Goal: Task Accomplishment & Management: Manage account settings

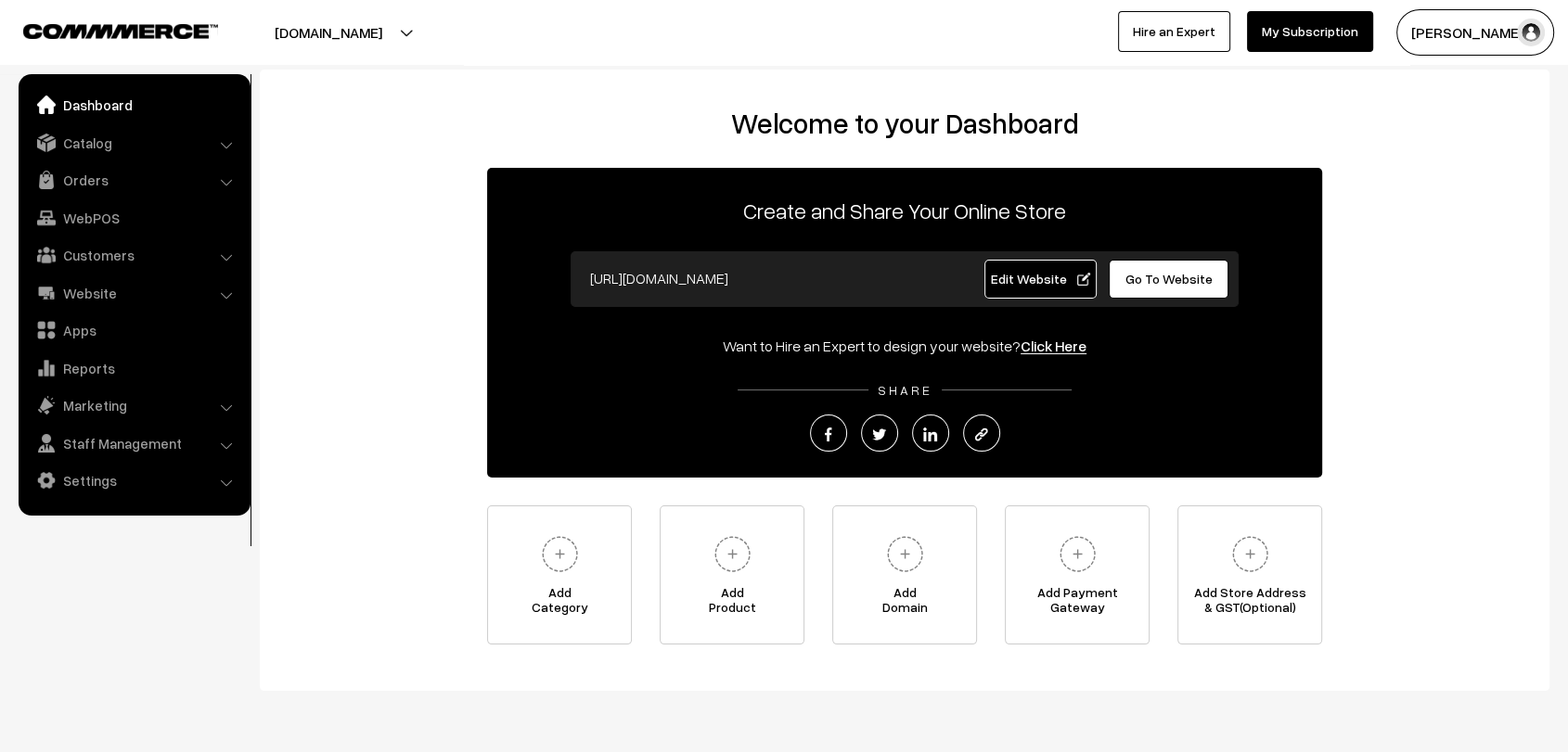
click at [1189, 292] on link "Go To Website" at bounding box center [1168, 279] width 120 height 39
click at [73, 188] on link "Orders" at bounding box center [134, 180] width 221 height 33
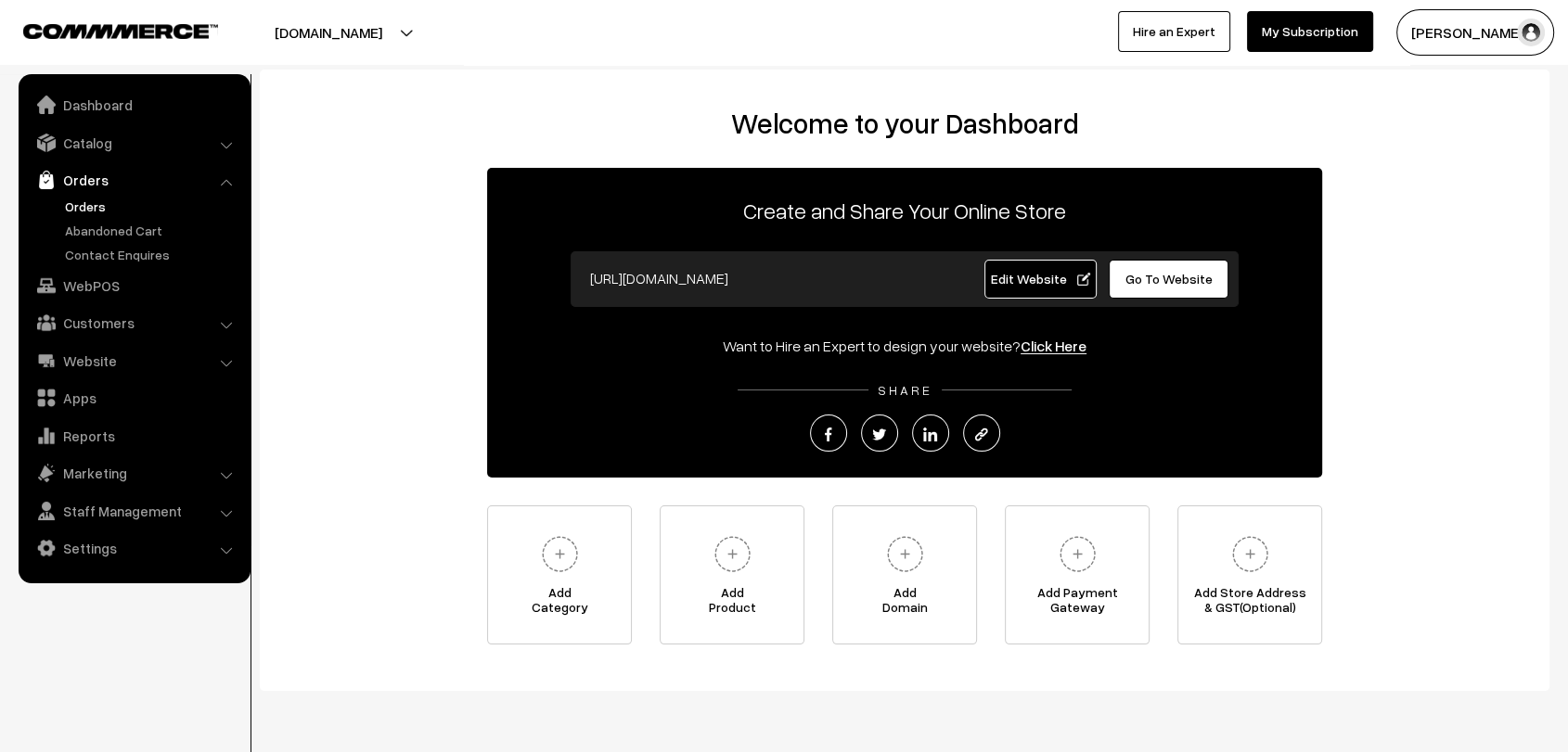
click at [99, 206] on link "Orders" at bounding box center [152, 206] width 184 height 19
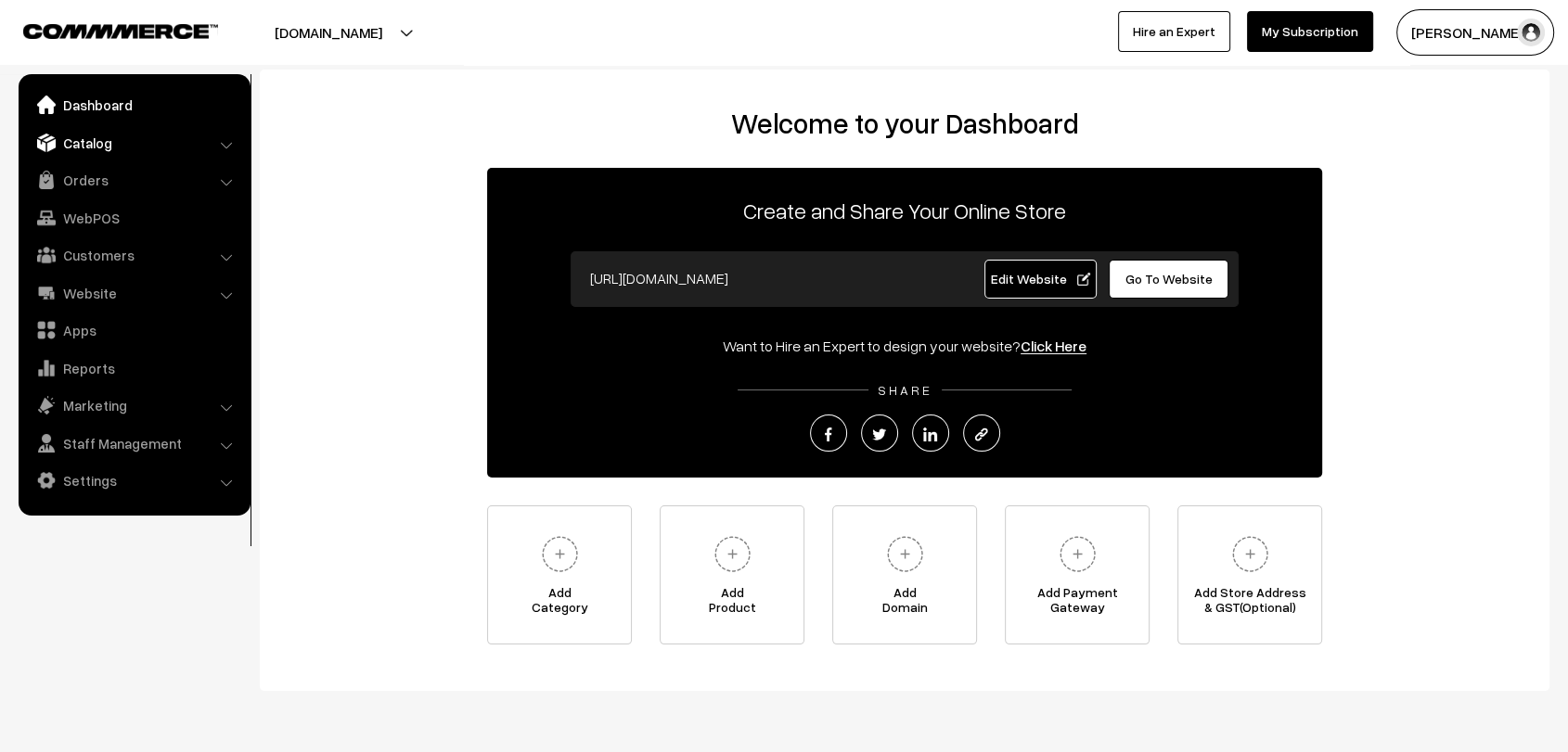
click at [111, 149] on link "Catalog" at bounding box center [134, 143] width 221 height 33
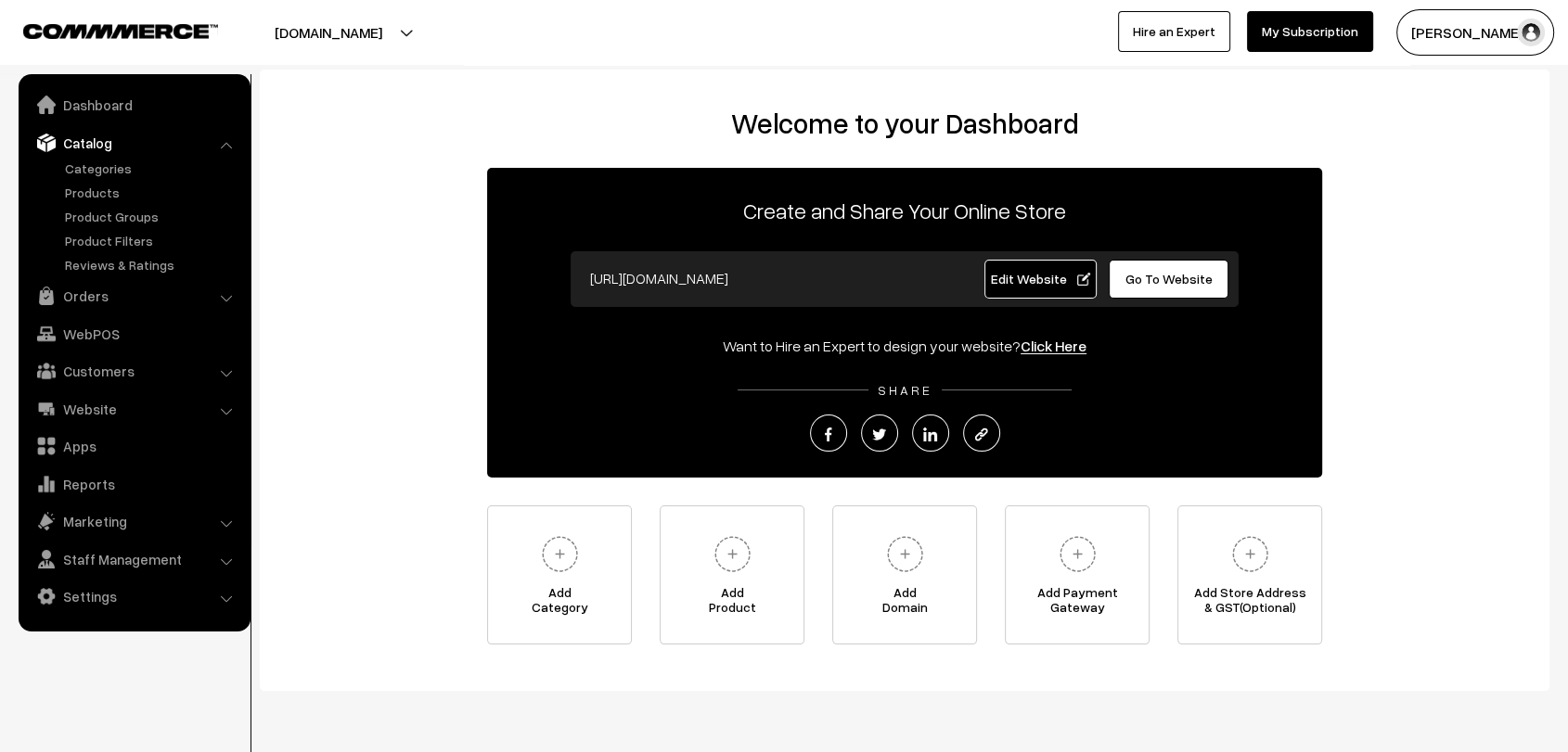
click at [1143, 278] on span "Go To Website" at bounding box center [1169, 279] width 87 height 16
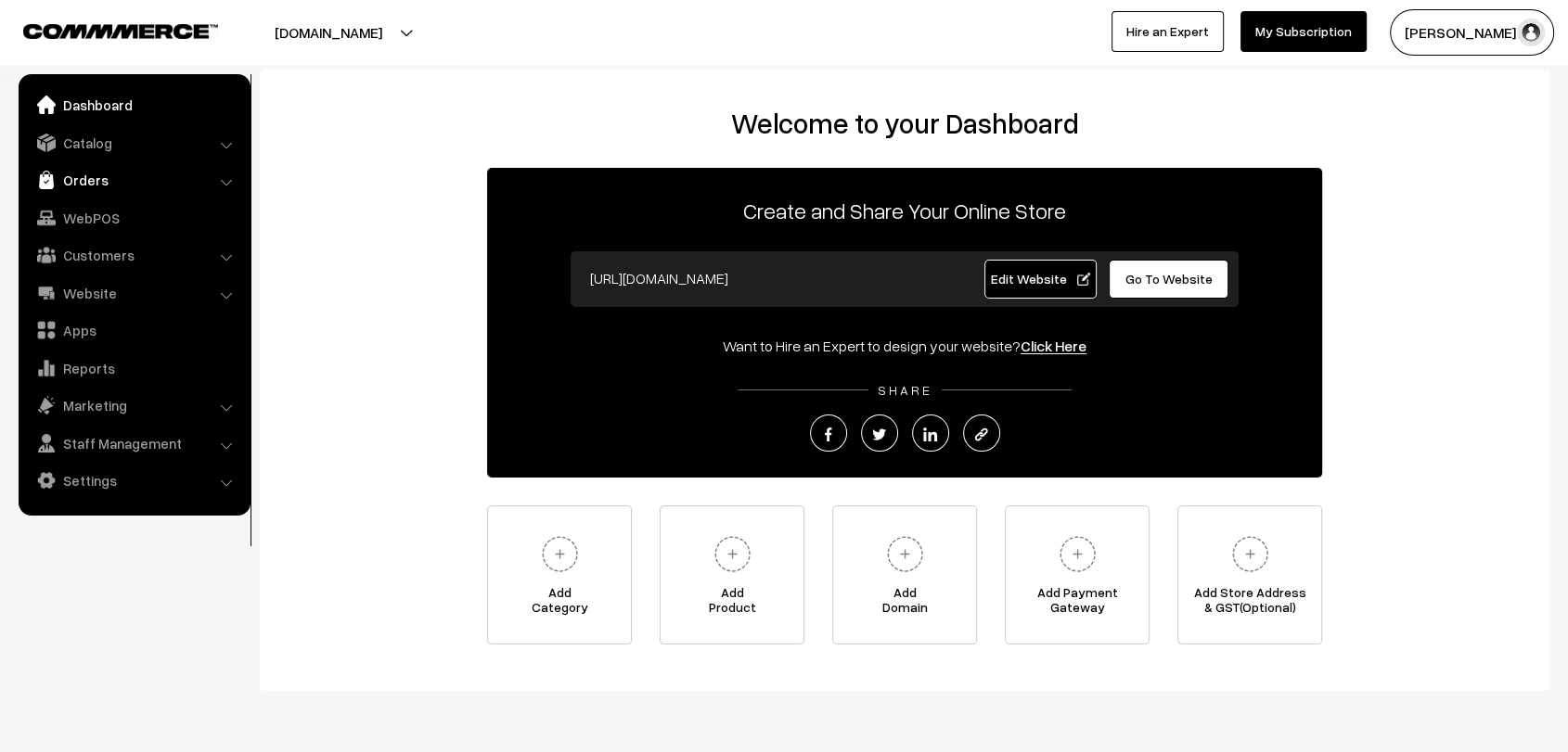
click at [86, 183] on link "Orders" at bounding box center [134, 180] width 221 height 33
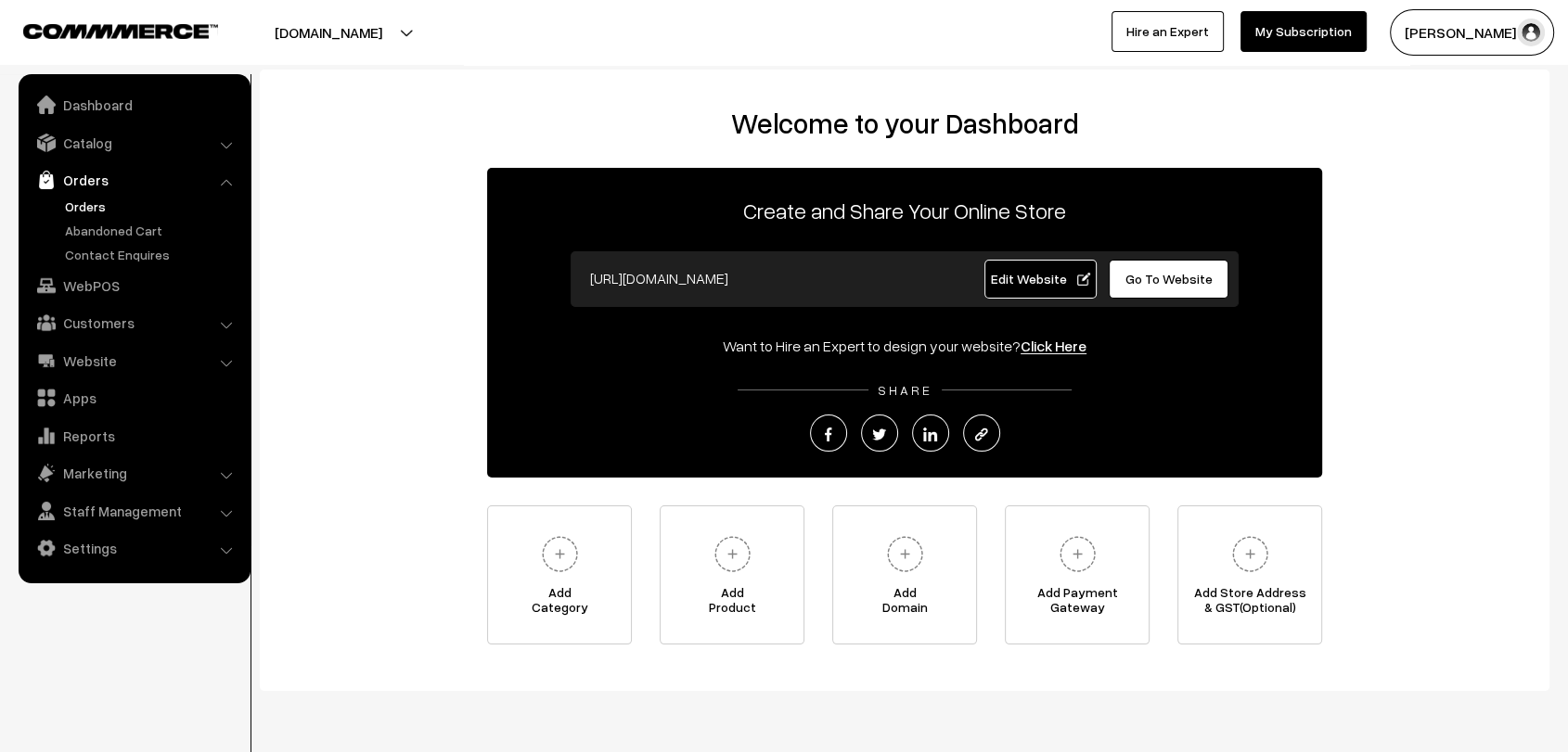
click at [88, 209] on link "Orders" at bounding box center [152, 206] width 184 height 19
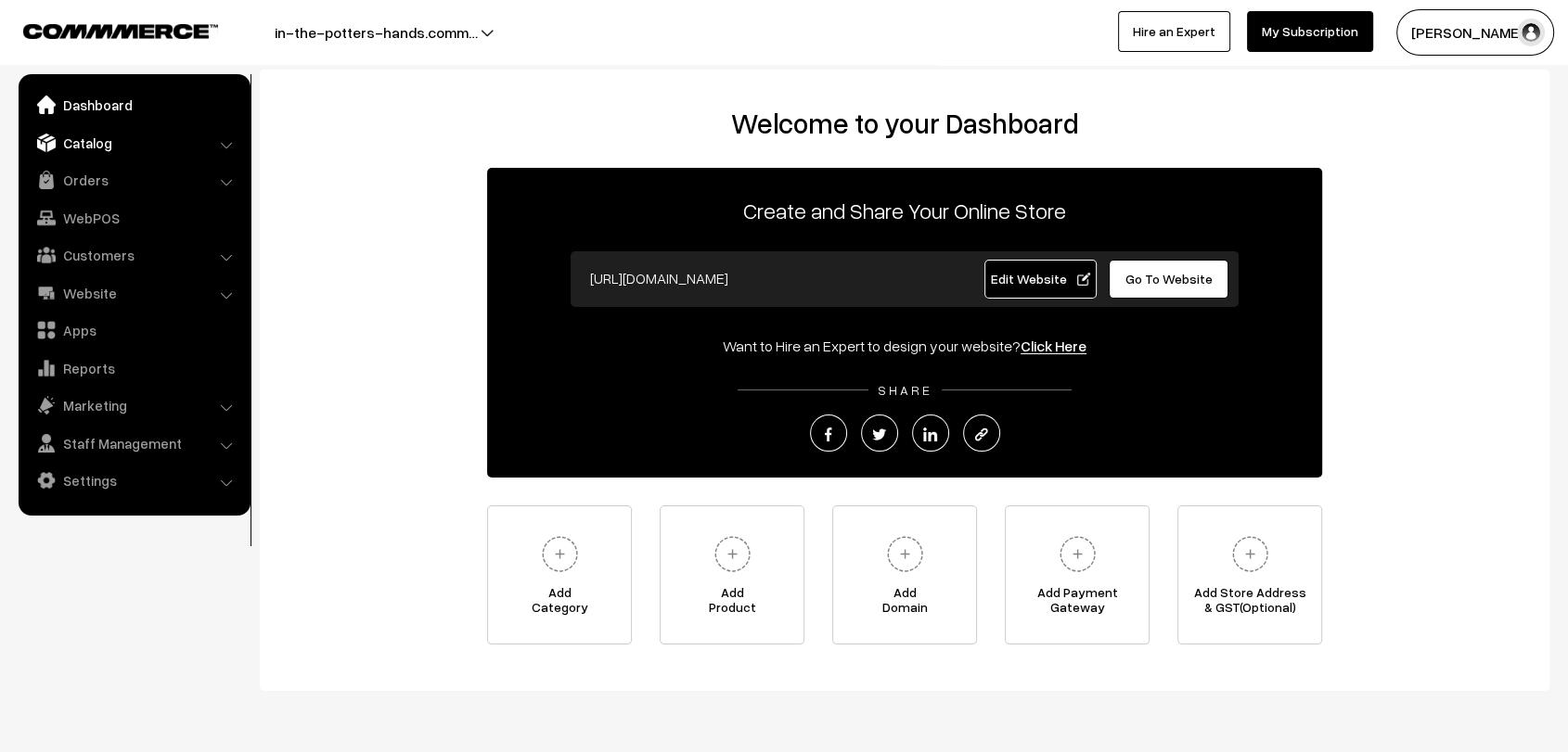
click at [102, 153] on link "Catalog" at bounding box center [134, 143] width 221 height 33
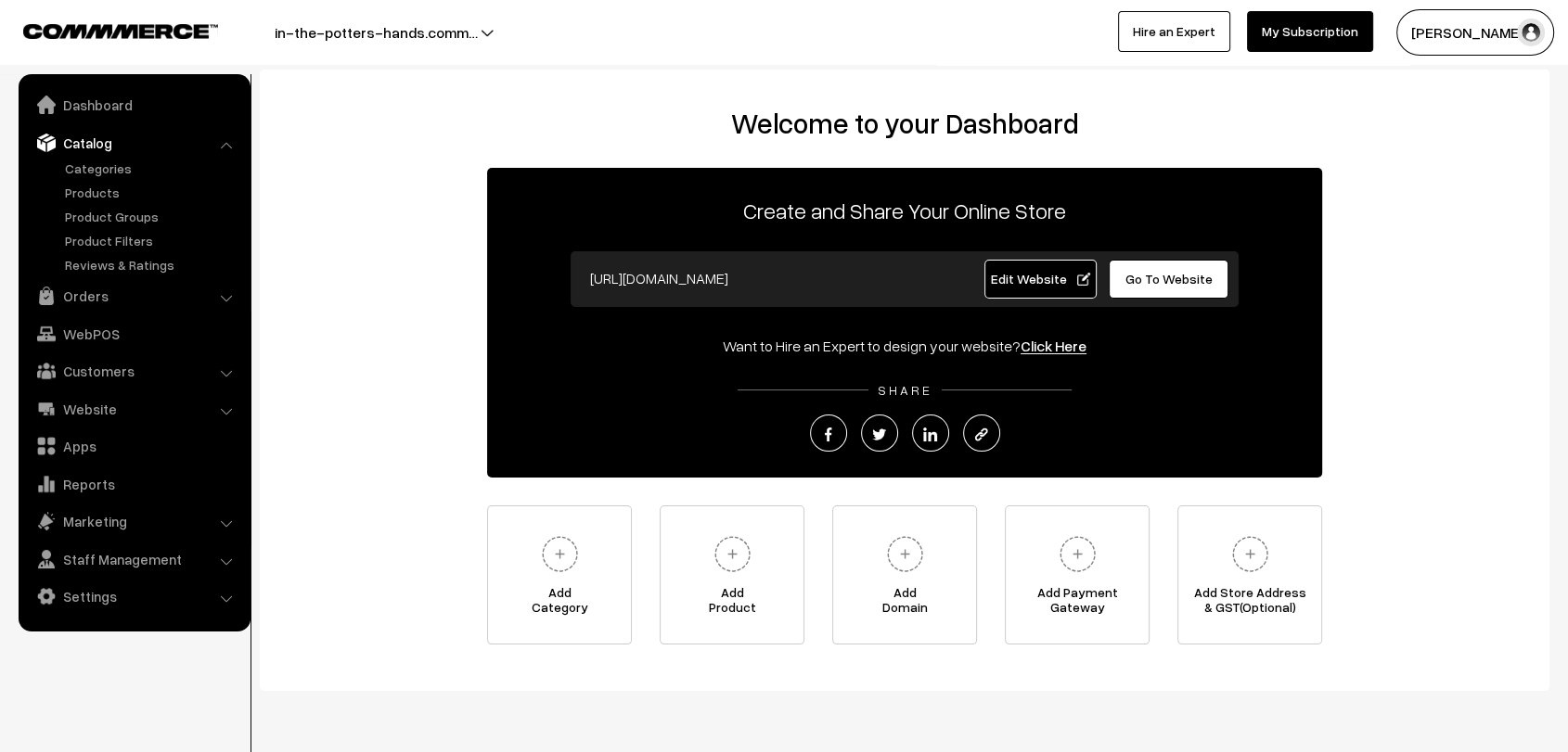
click at [97, 202] on ul "Categories" at bounding box center [135, 216] width 223 height 116
click at [98, 198] on link "Products" at bounding box center [152, 192] width 184 height 19
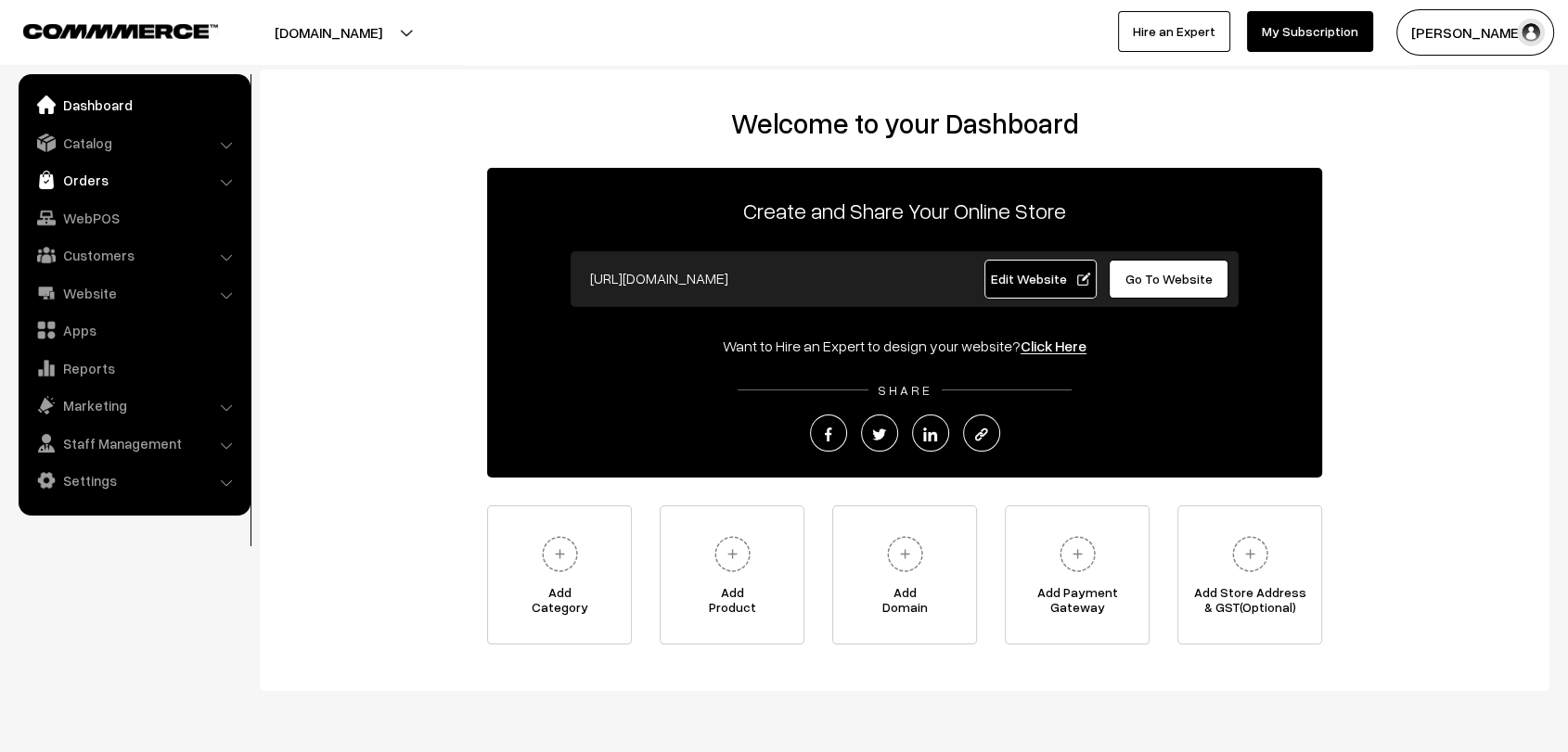
click at [78, 180] on link "Orders" at bounding box center [134, 180] width 221 height 33
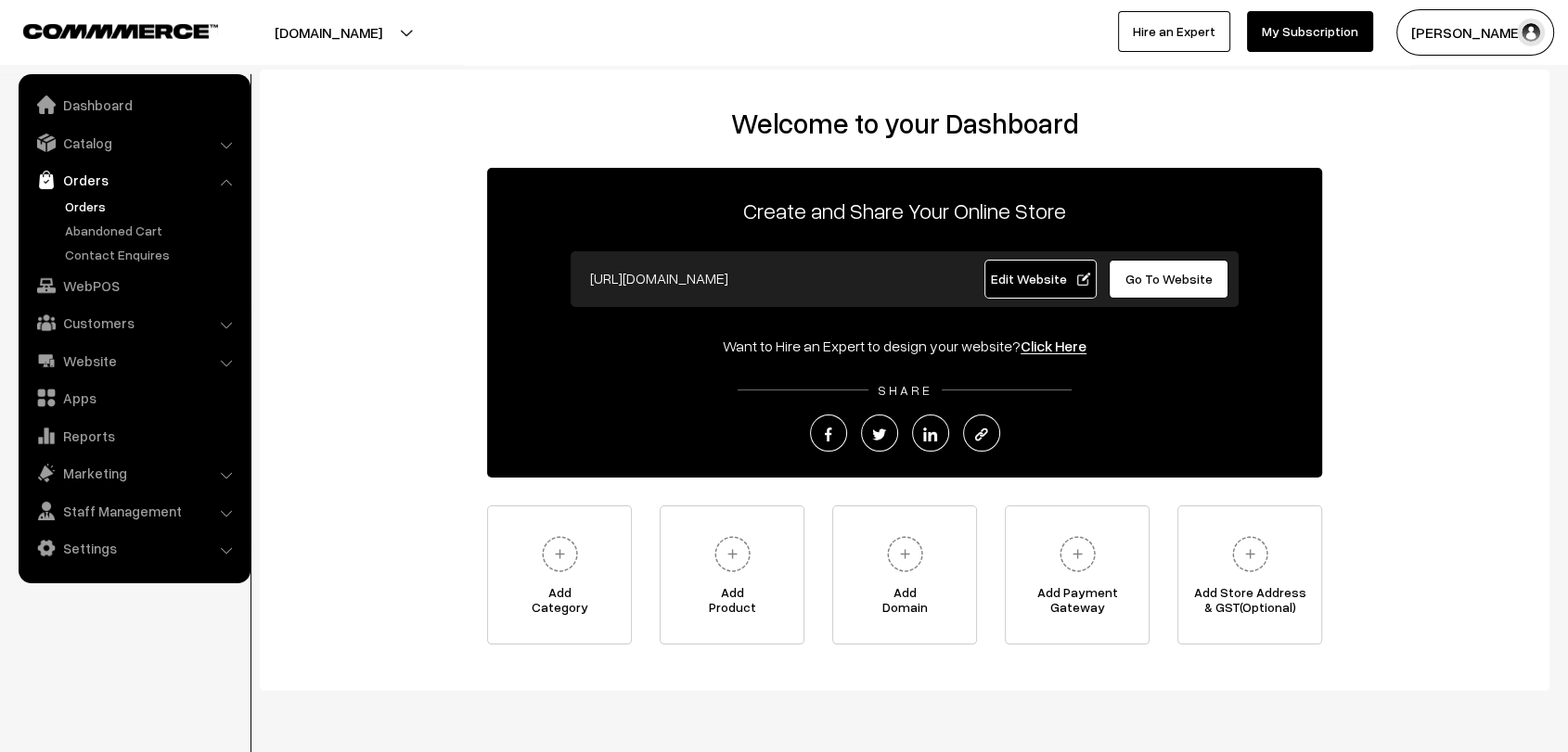
click at [77, 203] on link "Orders" at bounding box center [152, 206] width 184 height 19
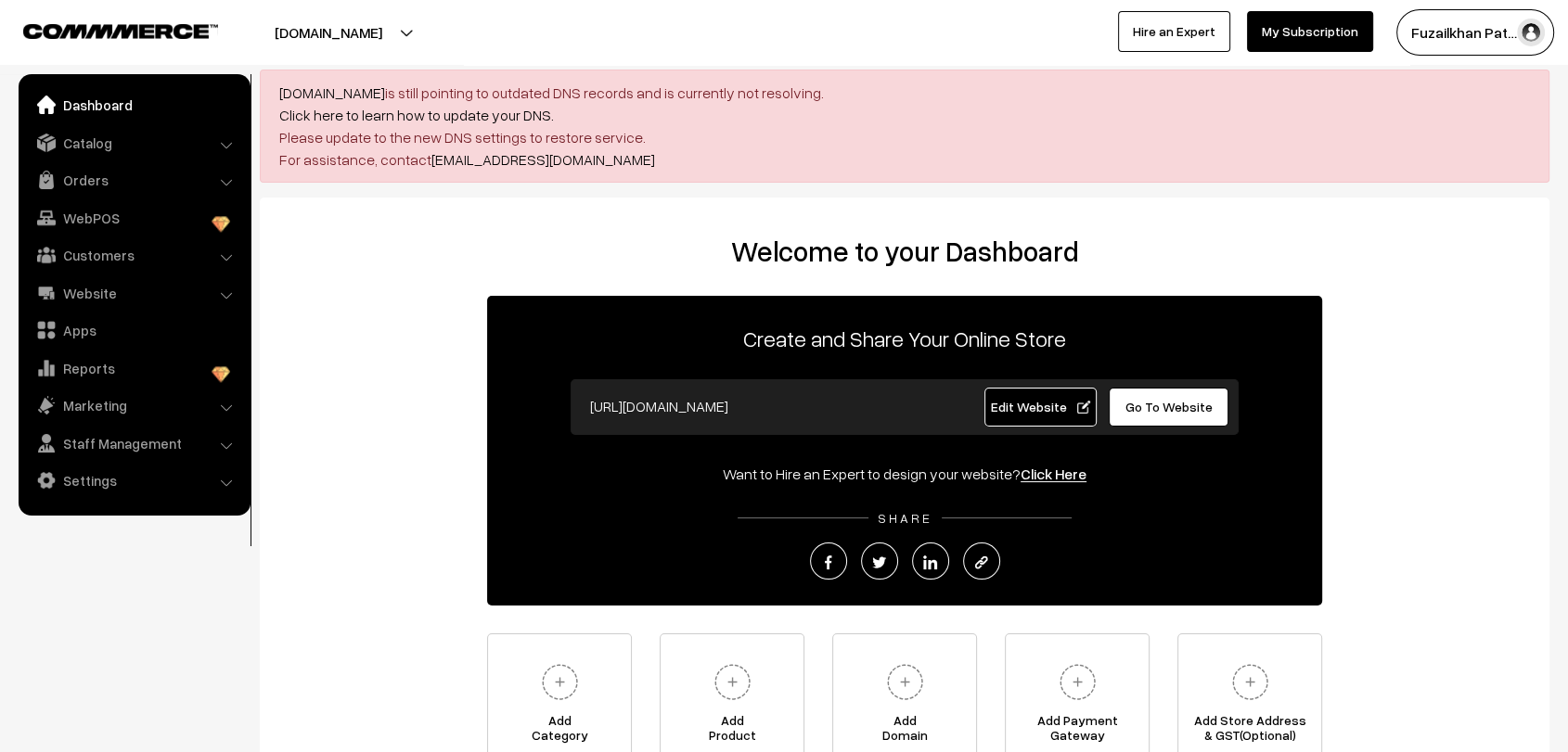
drag, startPoint x: 703, startPoint y: 408, endPoint x: 634, endPoint y: 410, distance: 69.0
click at [634, 410] on input "[URL][DOMAIN_NAME]" at bounding box center [764, 407] width 367 height 37
click at [84, 335] on link "Apps" at bounding box center [134, 331] width 221 height 33
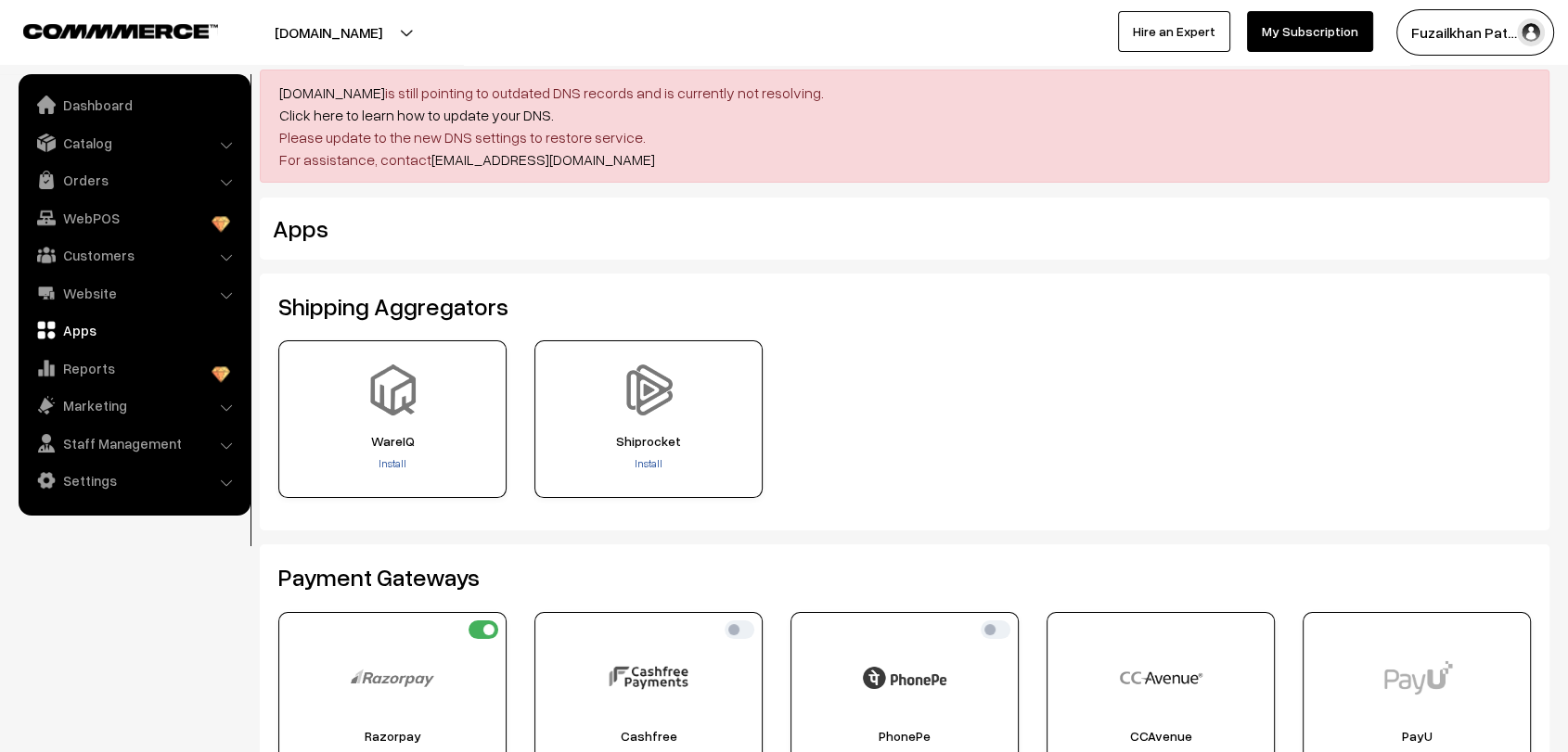
click at [85, 293] on link "Website" at bounding box center [134, 293] width 221 height 33
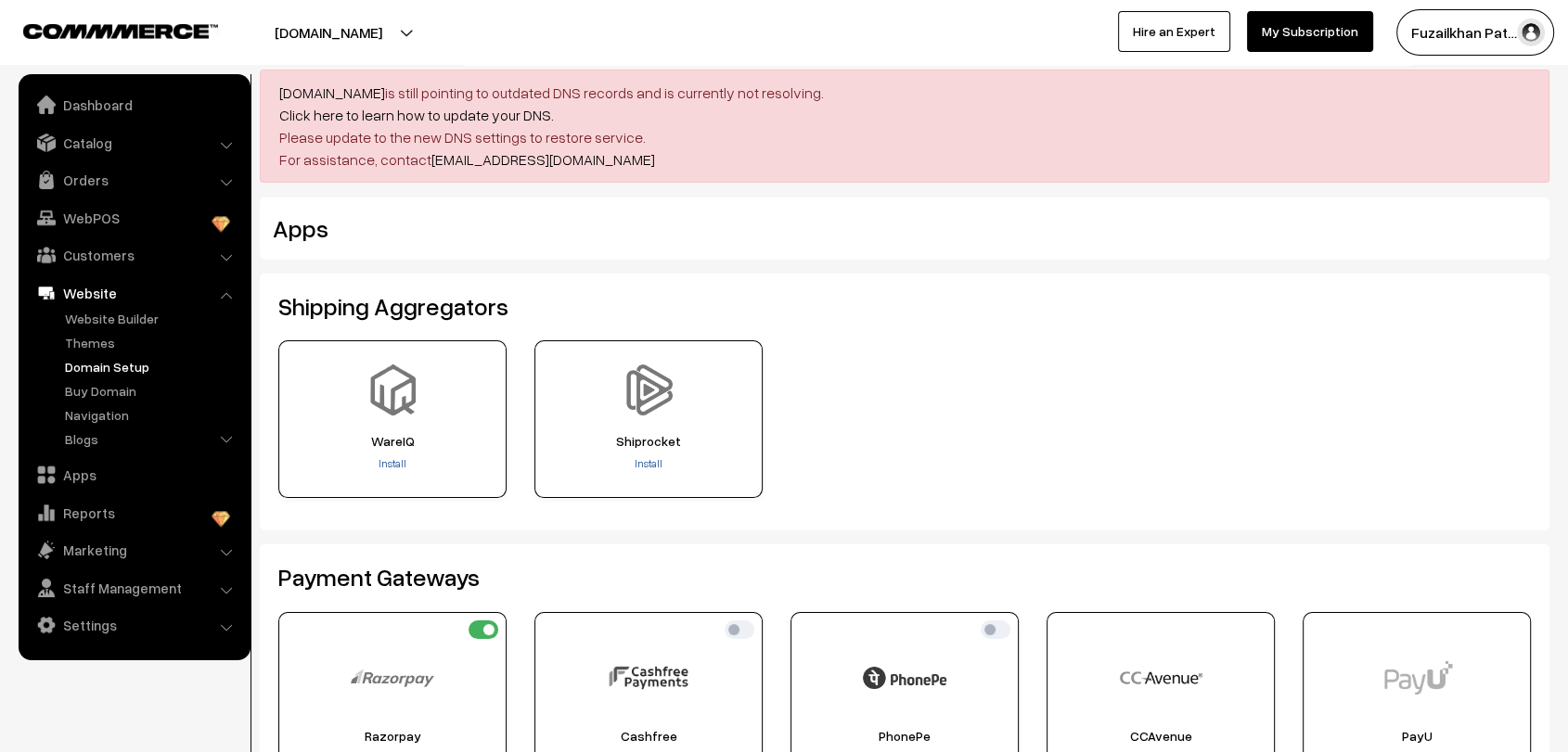
click at [128, 358] on link "Domain Setup" at bounding box center [152, 367] width 184 height 19
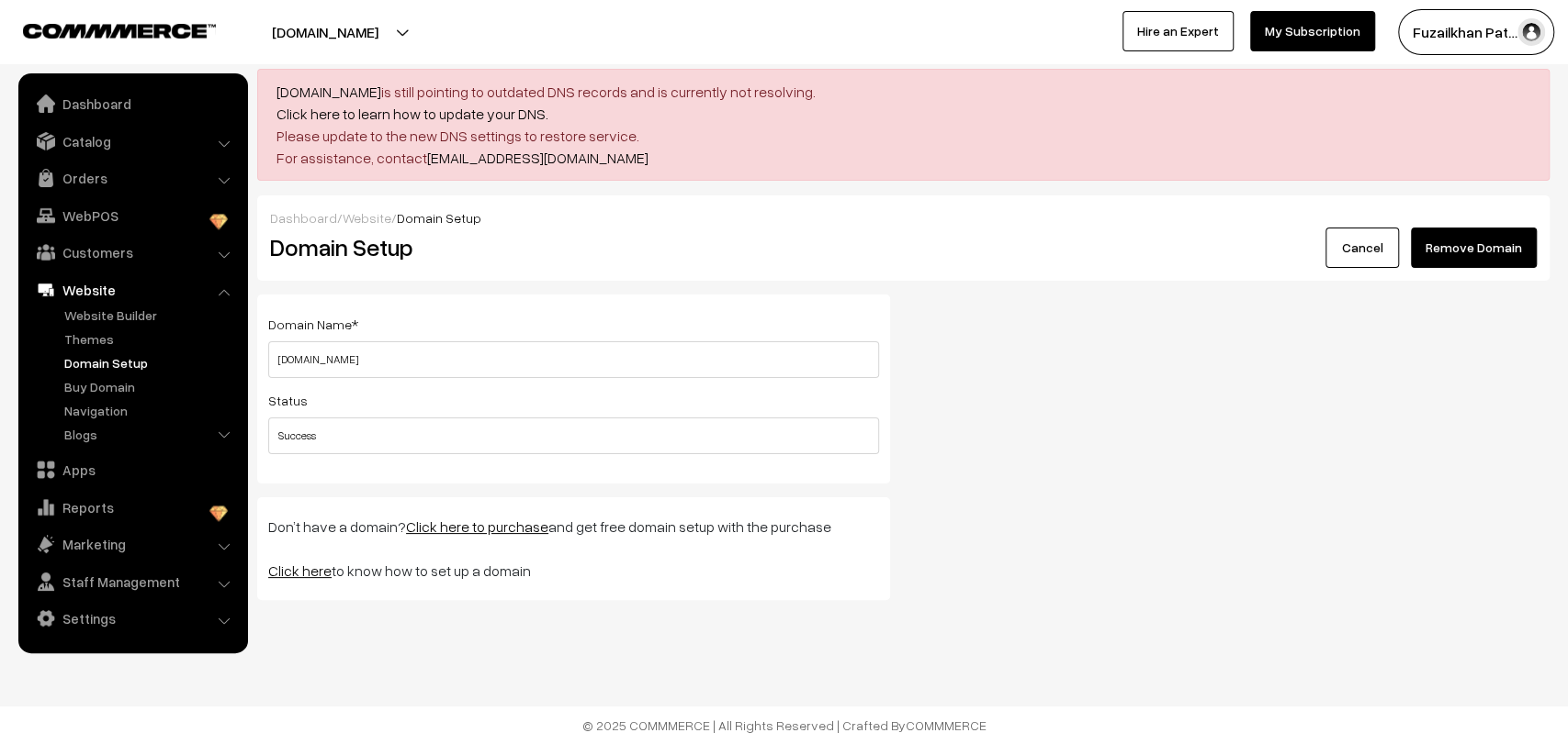
click at [1470, 259] on button "Remove Domain" at bounding box center [1473, 248] width 126 height 40
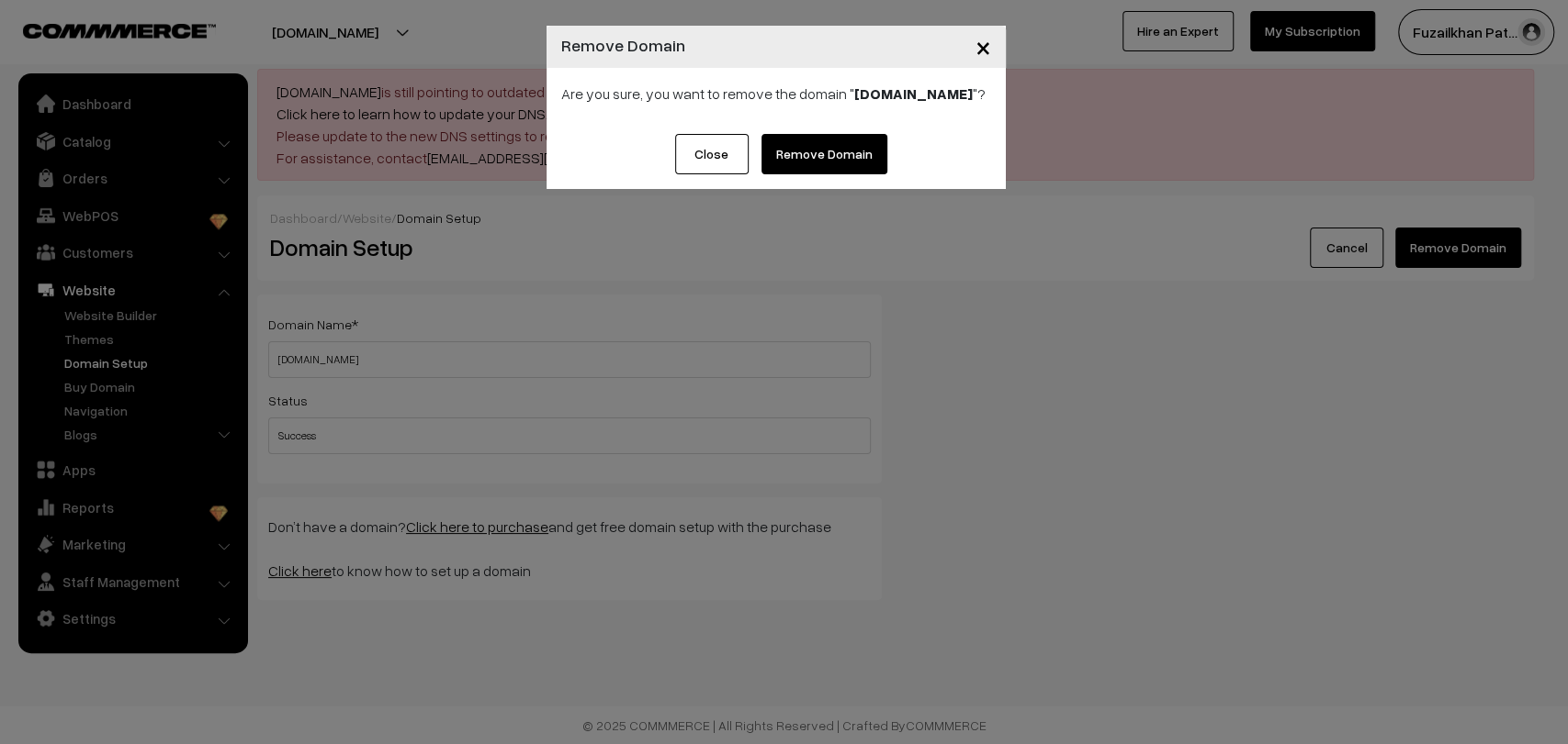
click at [824, 144] on link "Remove Domain" at bounding box center [824, 154] width 126 height 40
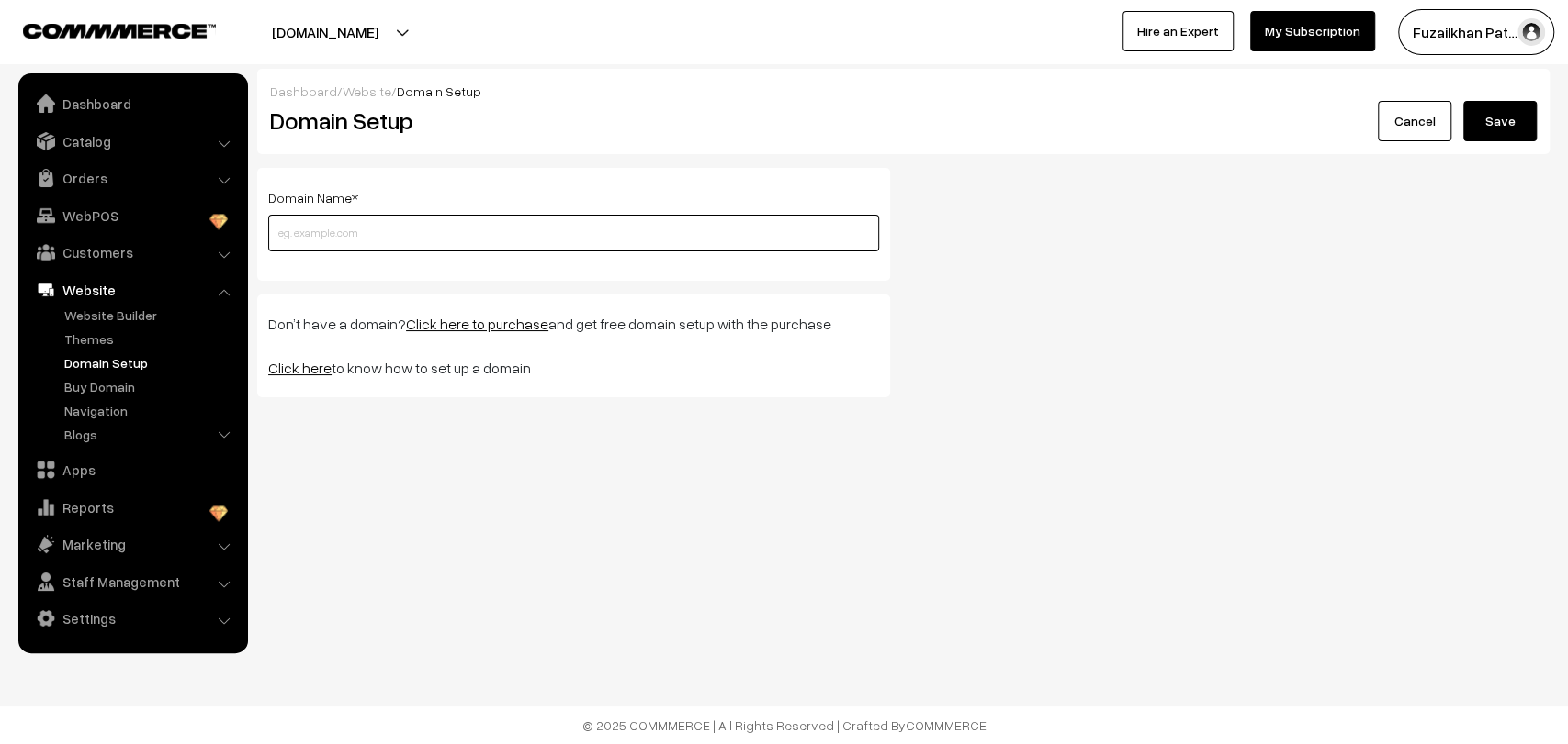
paste input "[DOMAIN_NAME]"
click at [427, 238] on input "[DOMAIN_NAME]" at bounding box center [574, 233] width 611 height 37
type input "[DOMAIN_NAME]"
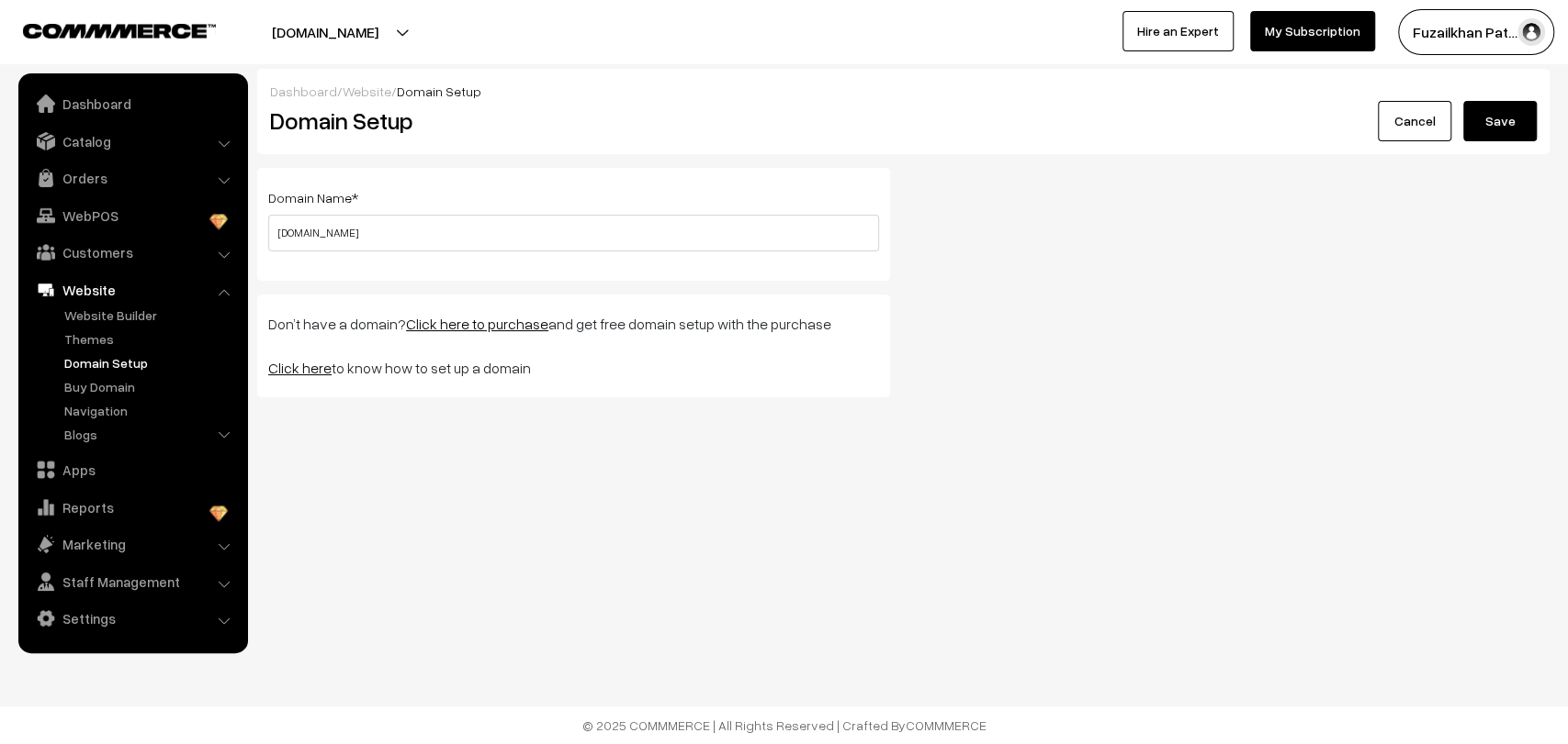
click at [1498, 116] on button "Save" at bounding box center [1500, 121] width 74 height 40
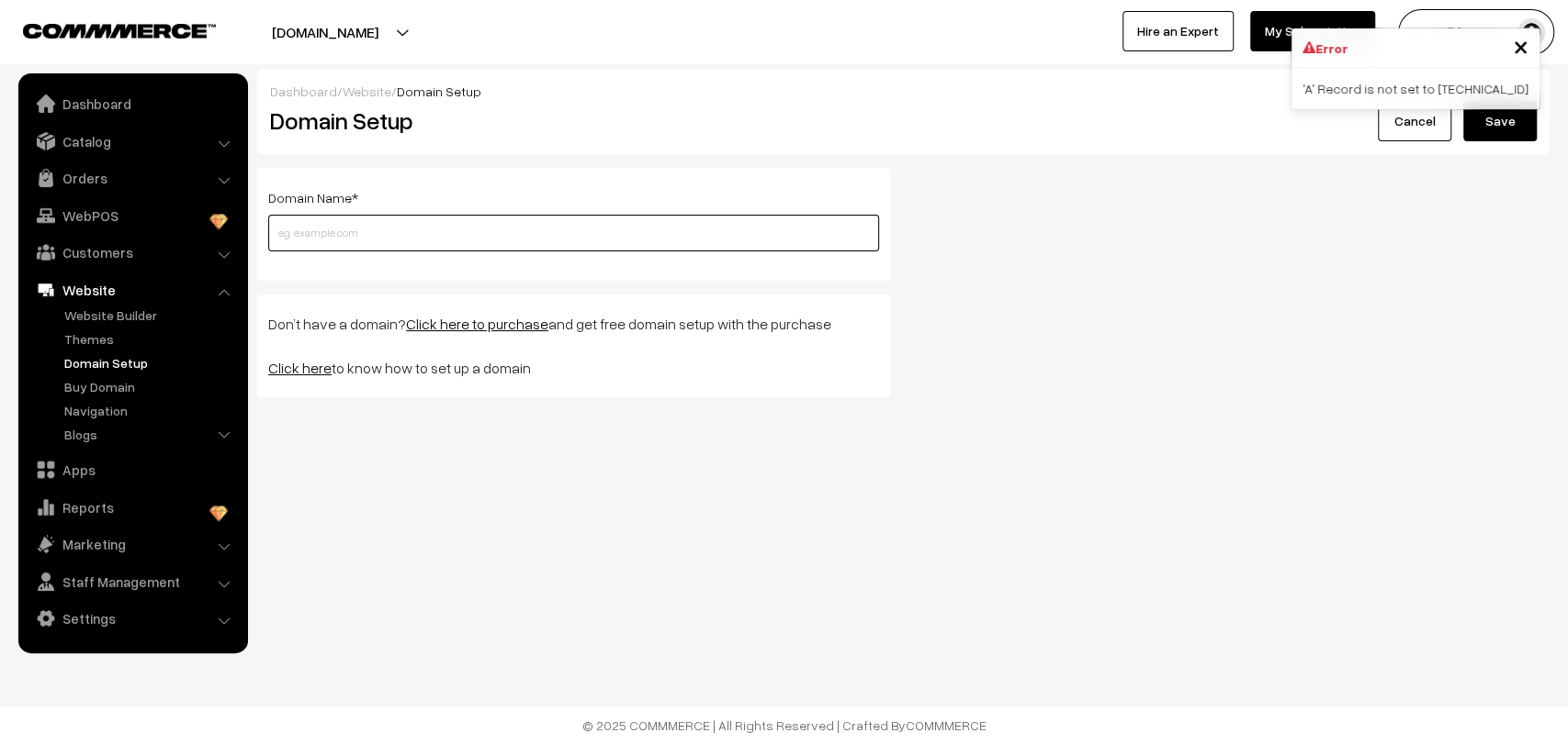
click at [536, 229] on input "text" at bounding box center [574, 233] width 611 height 37
click at [458, 238] on input "text" at bounding box center [574, 233] width 611 height 37
paste input "fraxo.in"
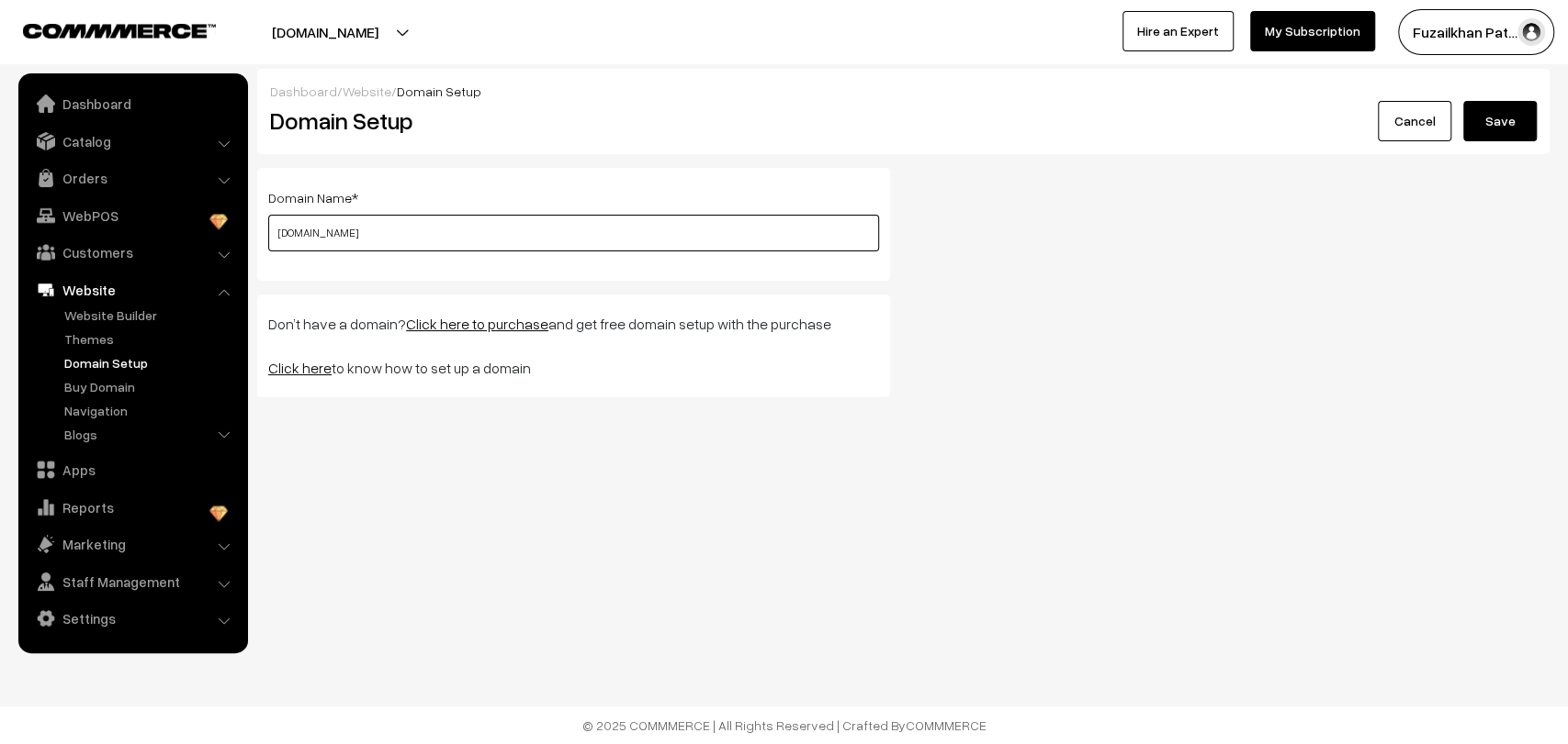
type input "fraxo.in"
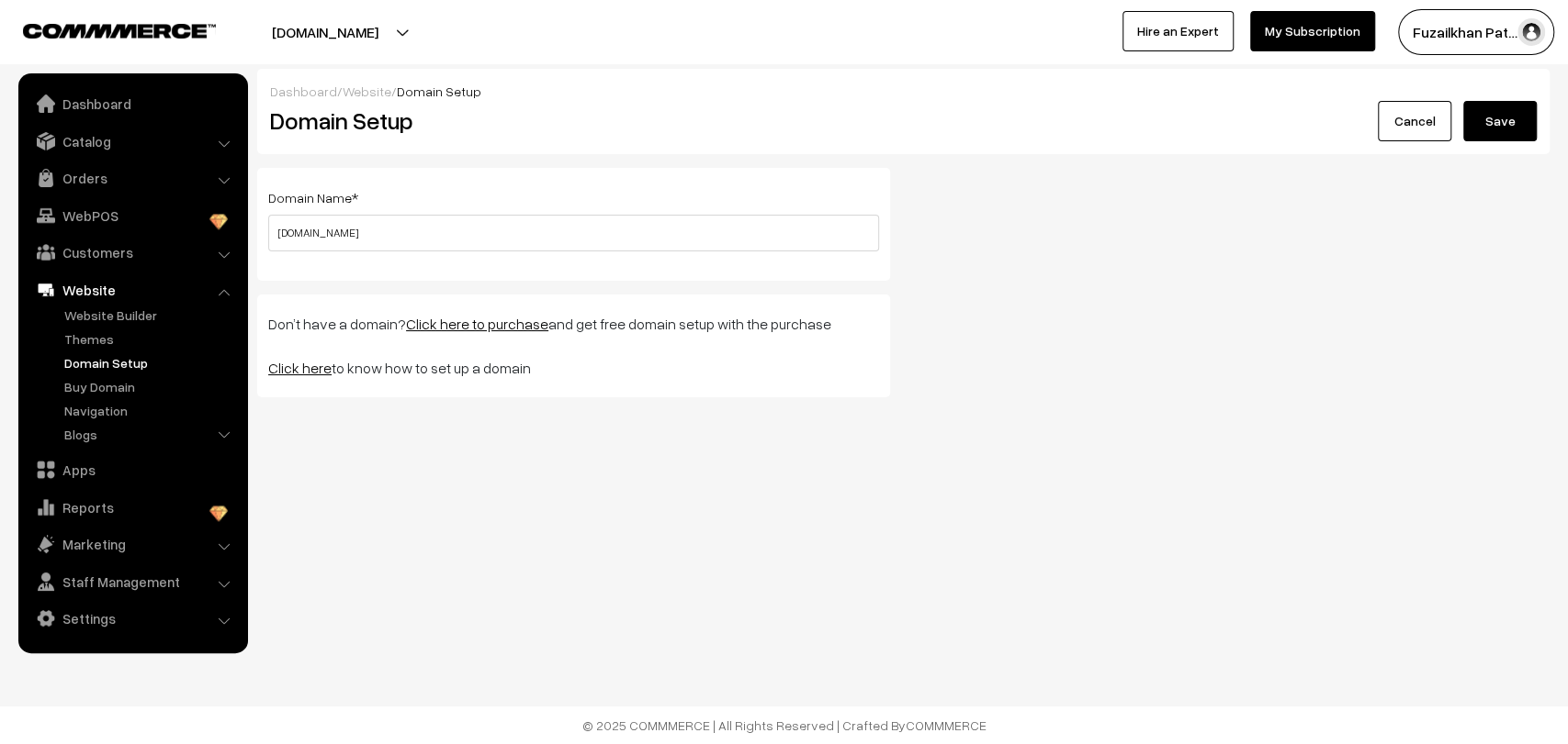
click at [1496, 118] on button "Save" at bounding box center [1500, 121] width 74 height 40
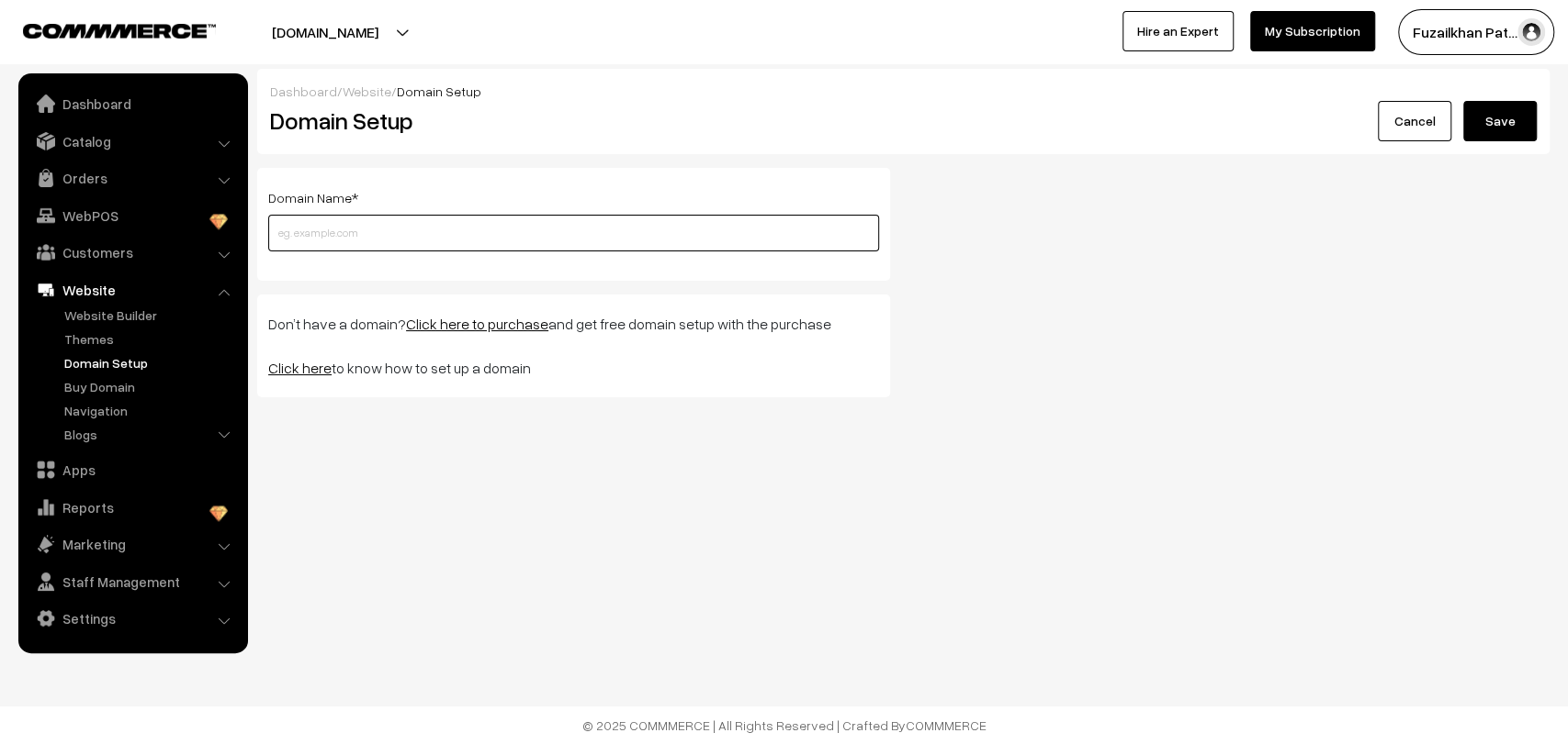
paste input "[DOMAIN_NAME]"
click at [432, 224] on input "[DOMAIN_NAME]" at bounding box center [574, 233] width 611 height 37
type input "[DOMAIN_NAME]"
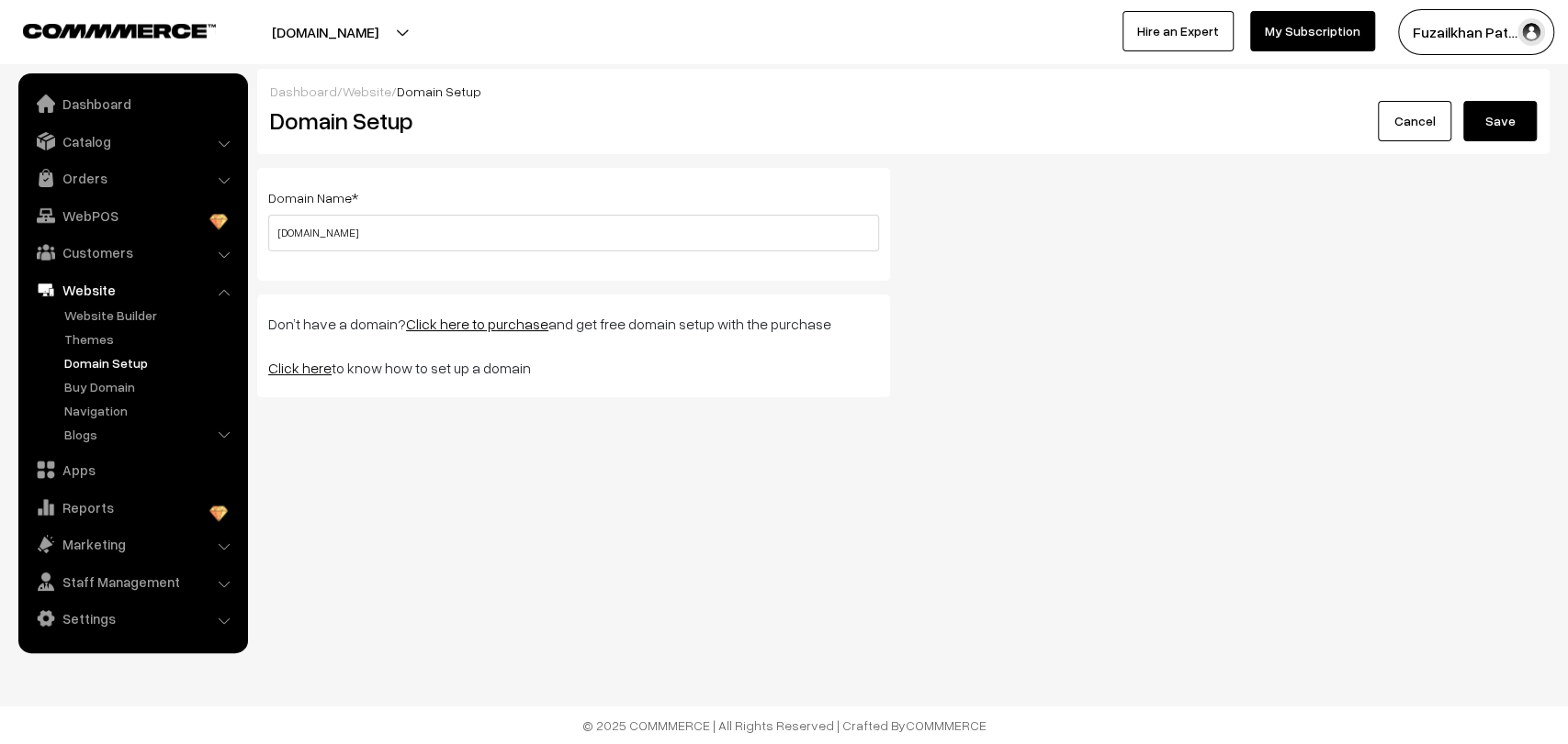
click at [1492, 125] on button "Save" at bounding box center [1500, 121] width 74 height 40
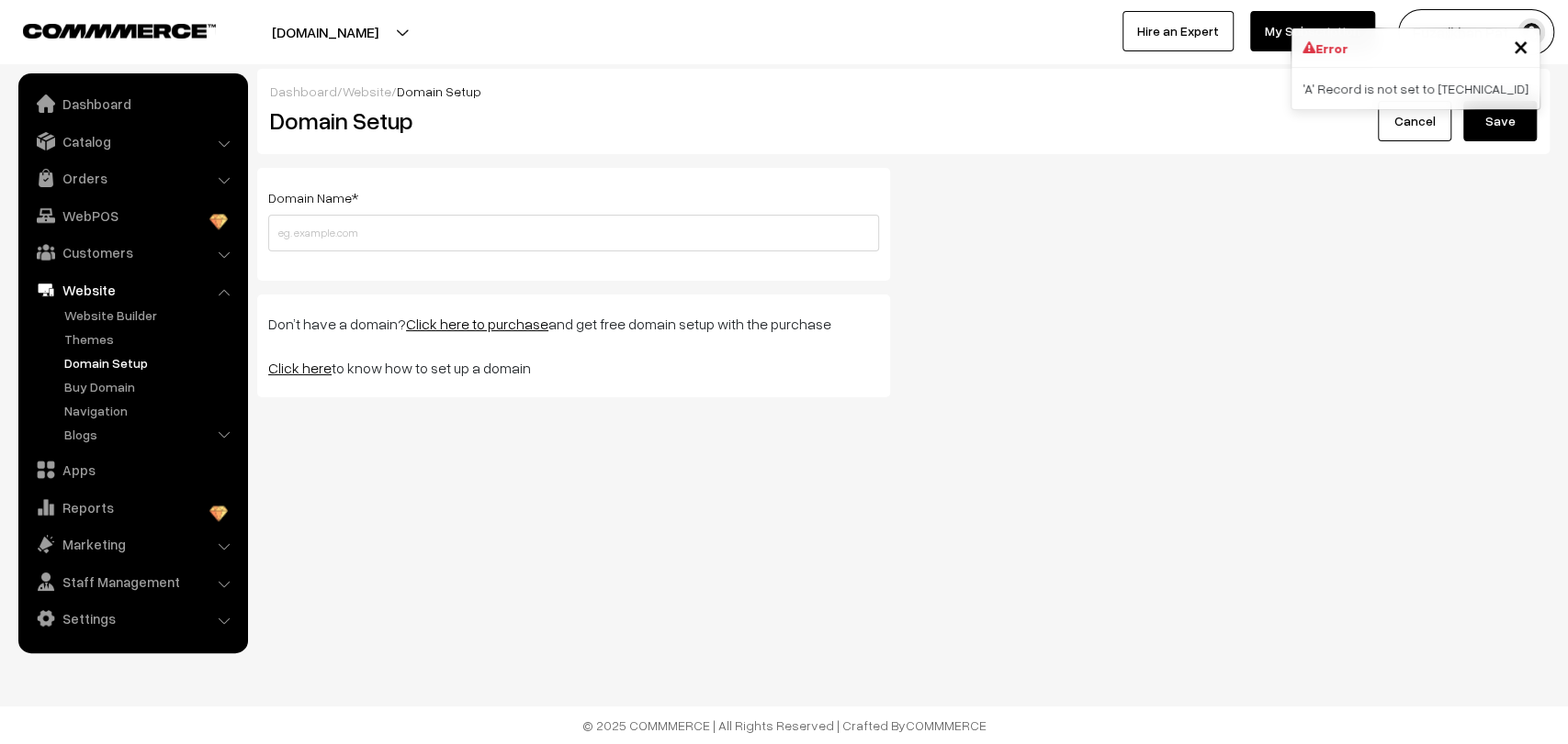
click at [1521, 51] on span "×" at bounding box center [1520, 45] width 16 height 34
click at [799, 61] on div "leaf-soaps.commmerce.com Go to Website Create New Store Fuzailkhan Pat… My Prof…" at bounding box center [784, 32] width 1568 height 64
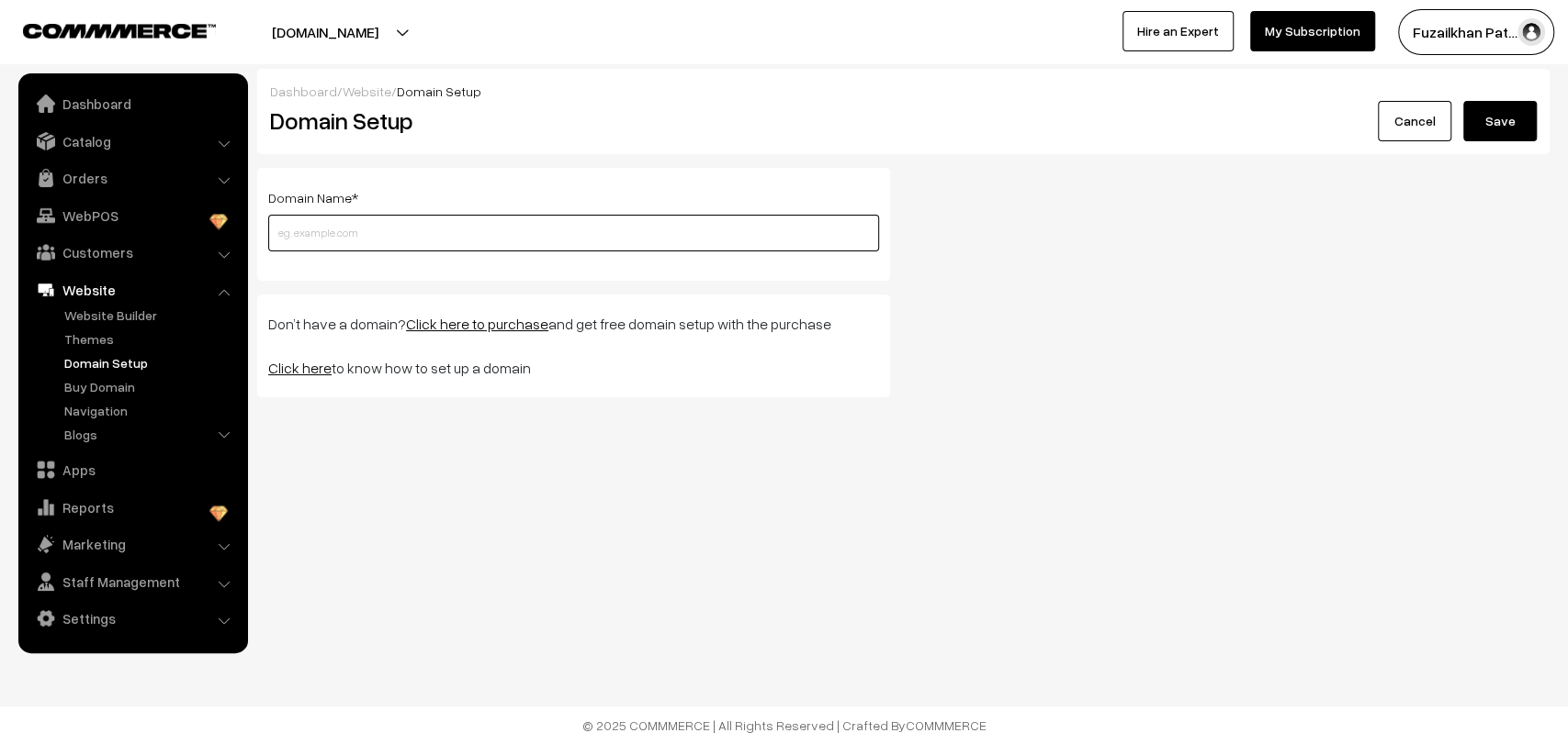
click at [339, 217] on input "text" at bounding box center [574, 233] width 611 height 37
type input "fraxo.in"
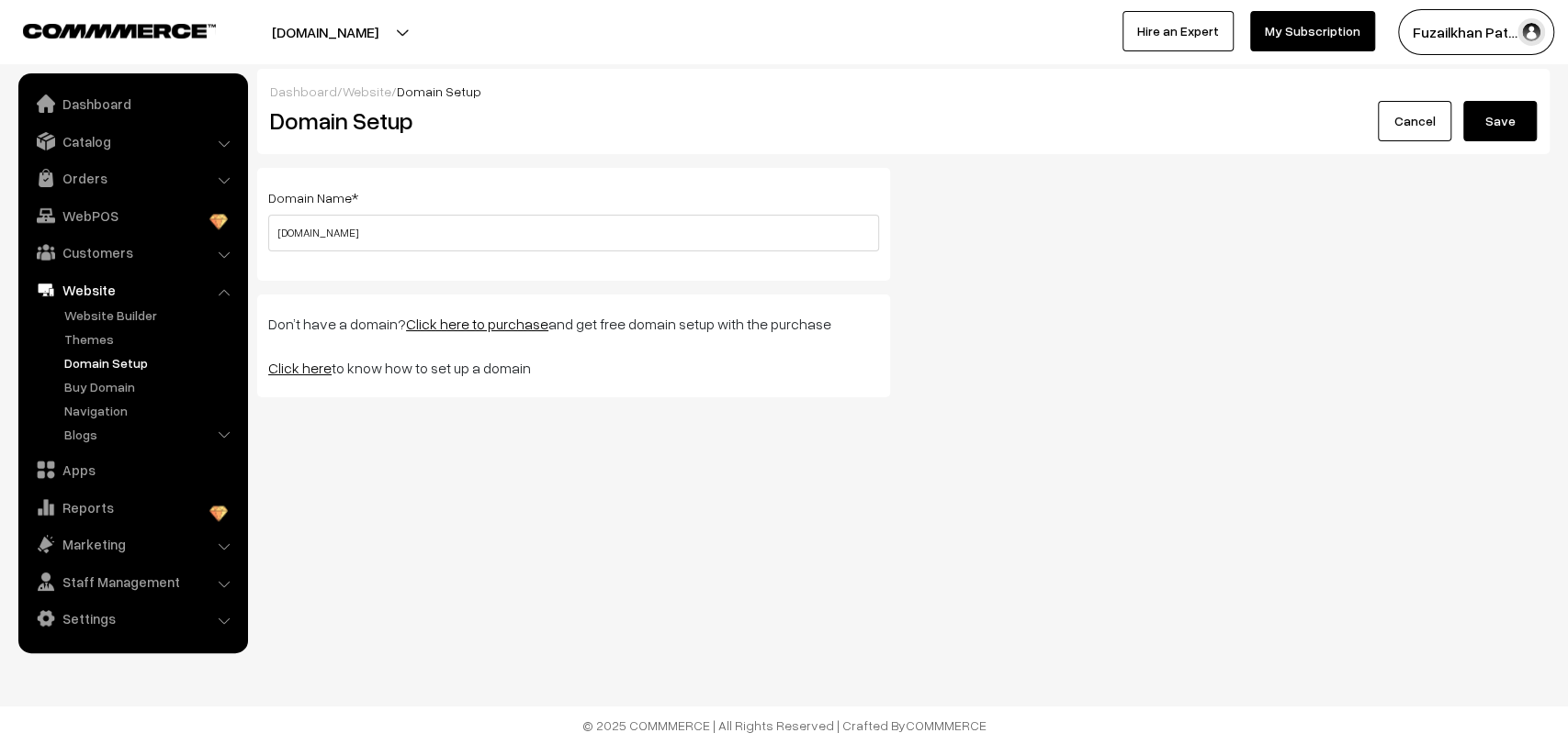
click at [1486, 114] on button "Save" at bounding box center [1500, 121] width 74 height 40
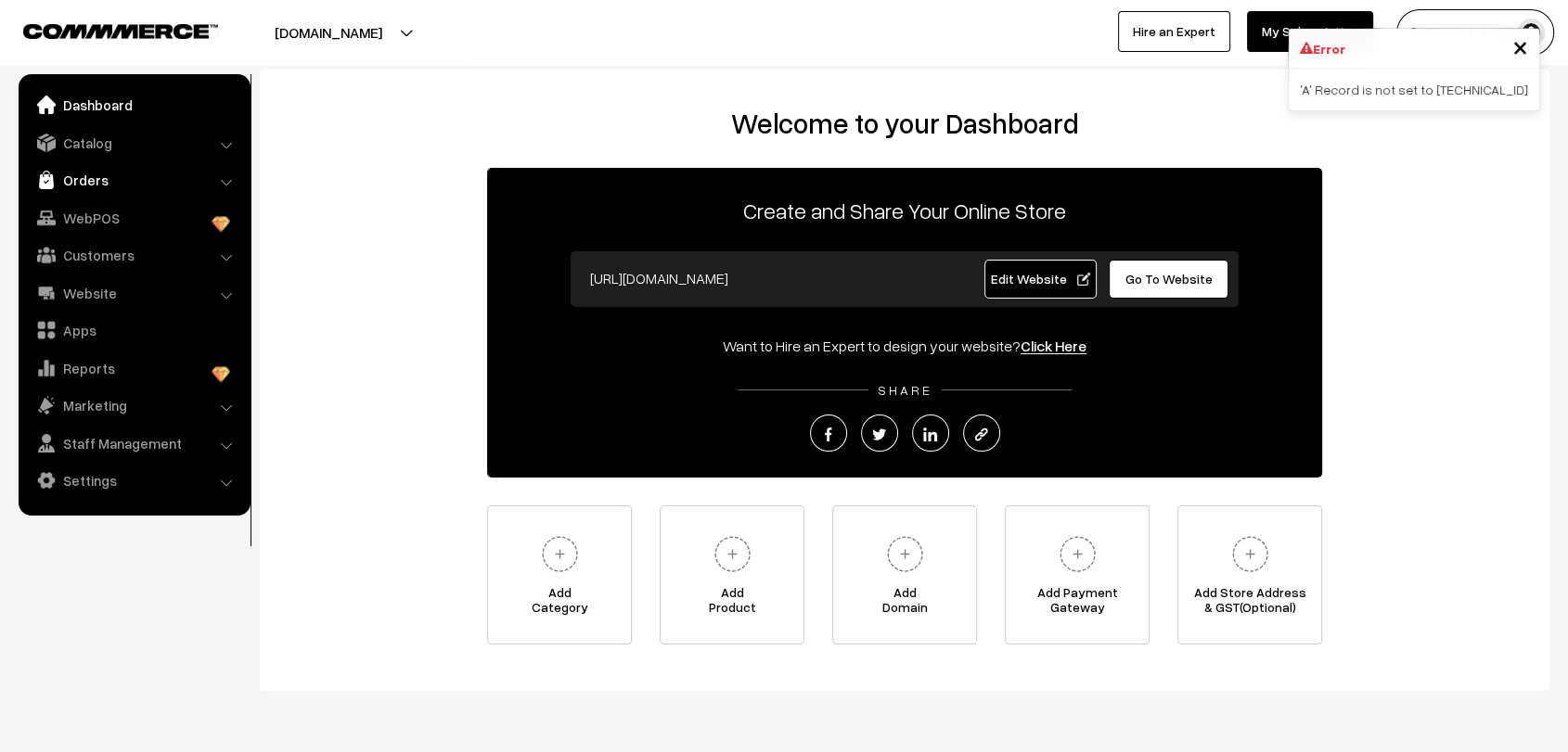
click at [64, 164] on link "Orders" at bounding box center [134, 180] width 221 height 33
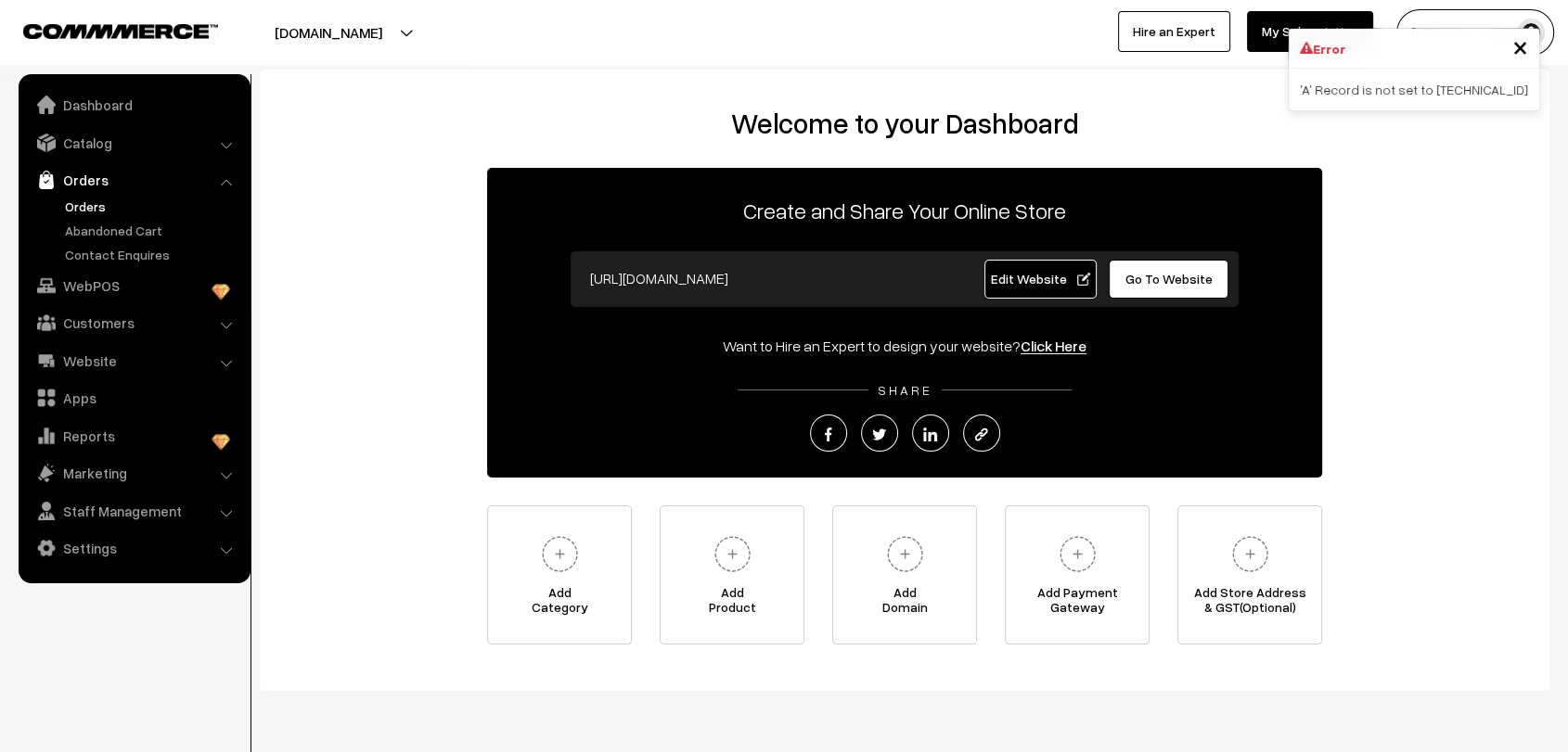
click at [98, 197] on link "Orders" at bounding box center [152, 206] width 184 height 19
